Goal: Go to known website: Access a specific website the user already knows

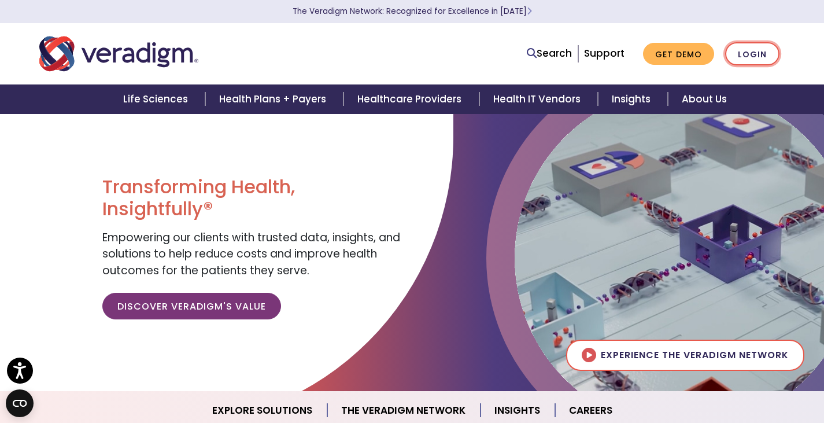
click at [750, 50] on link "Login" at bounding box center [753, 54] width 54 height 24
